Goal: Transaction & Acquisition: Register for event/course

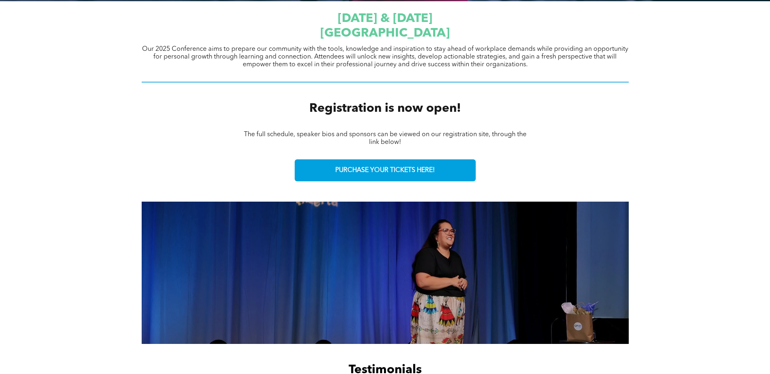
scroll to position [365, 0]
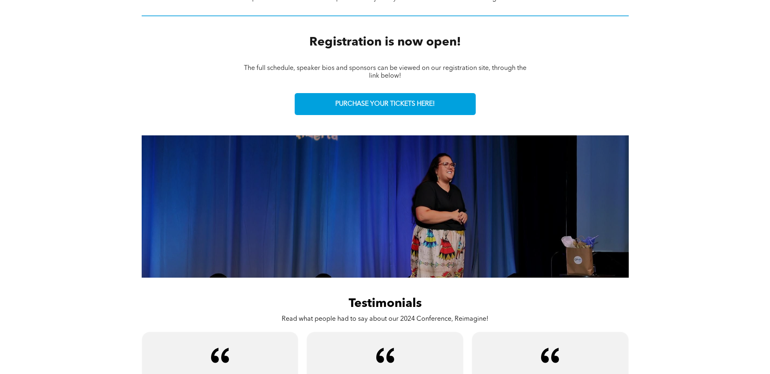
click at [382, 103] on span "PURCHASE YOUR TICKETS HERE!" at bounding box center [384, 104] width 99 height 8
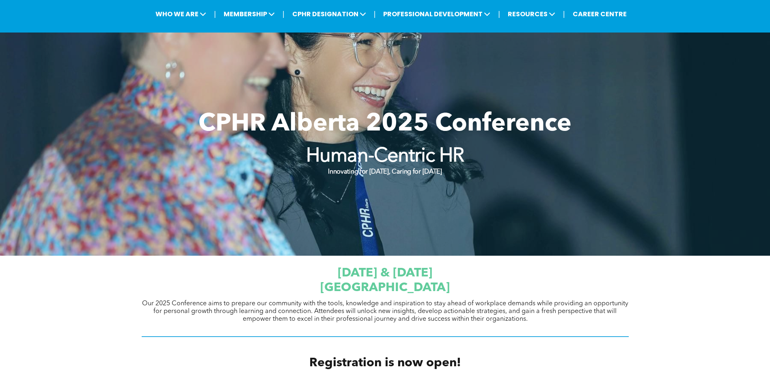
scroll to position [0, 0]
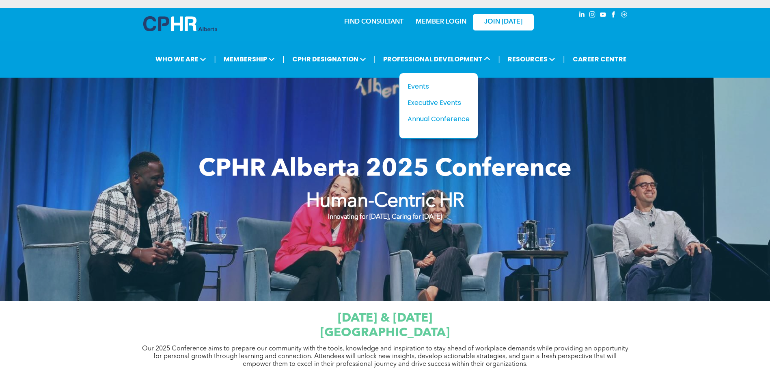
click at [431, 117] on div "Annual Conference" at bounding box center [436, 119] width 56 height 10
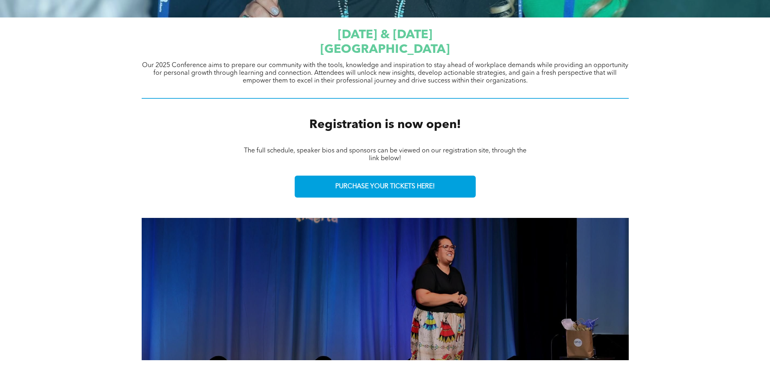
scroll to position [287, 0]
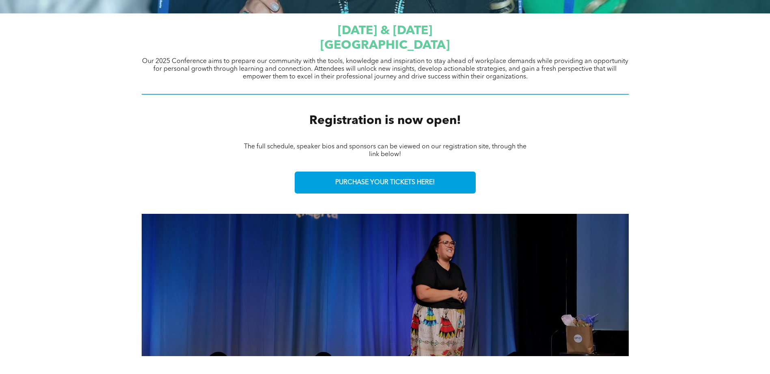
click at [376, 179] on span "PURCHASE YOUR TICKETS HERE!" at bounding box center [384, 183] width 99 height 8
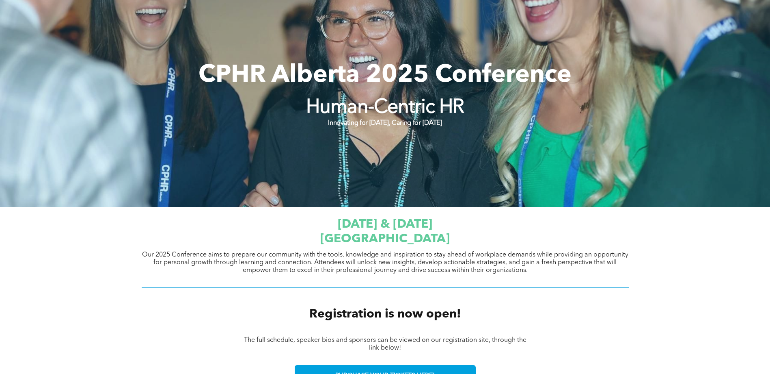
scroll to position [0, 0]
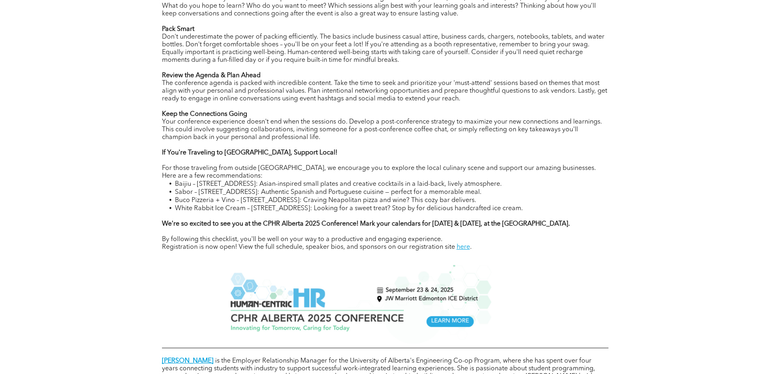
scroll to position [504, 0]
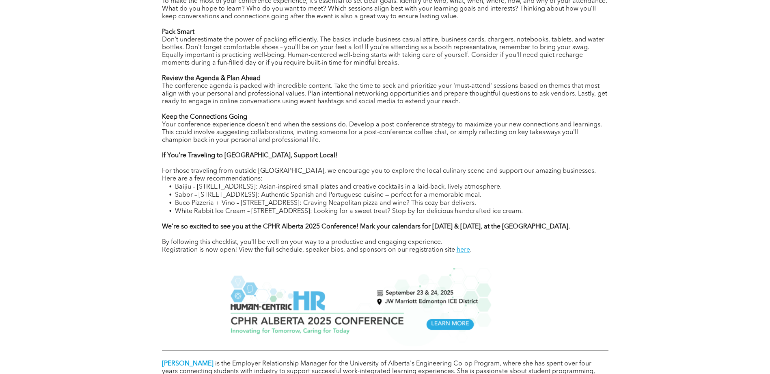
click at [461, 253] on link "here" at bounding box center [463, 249] width 13 height 6
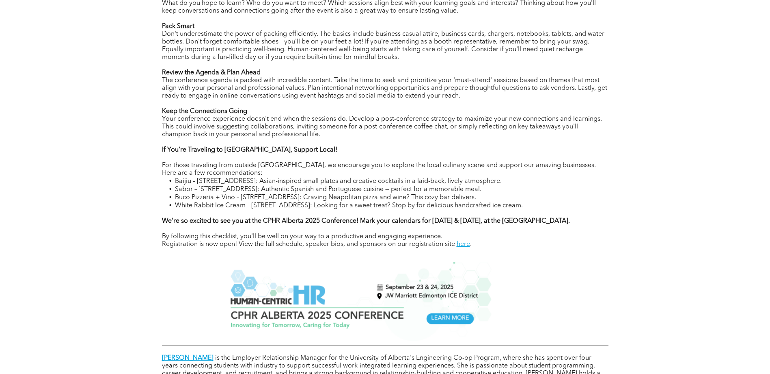
scroll to position [463, 0]
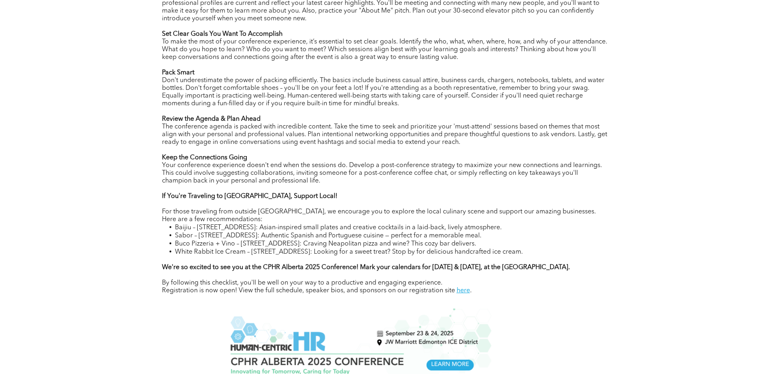
click at [462, 294] on link "here" at bounding box center [463, 290] width 13 height 6
